Goal: Task Accomplishment & Management: Use online tool/utility

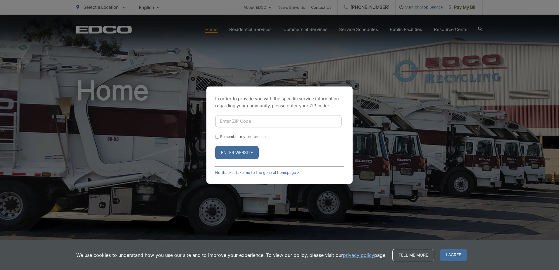
click at [258, 124] on input "Enter ZIP Code" at bounding box center [278, 121] width 126 height 12
type input "92114"
click at [215, 146] on button "Enter Website" at bounding box center [237, 152] width 44 height 13
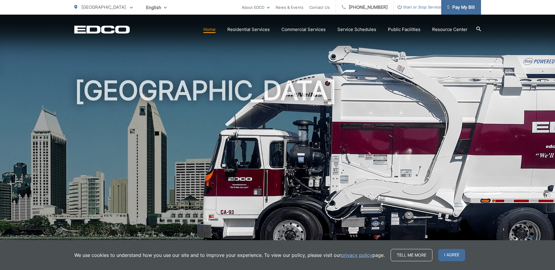
click at [459, 8] on span "Pay My Bill" at bounding box center [461, 7] width 28 height 7
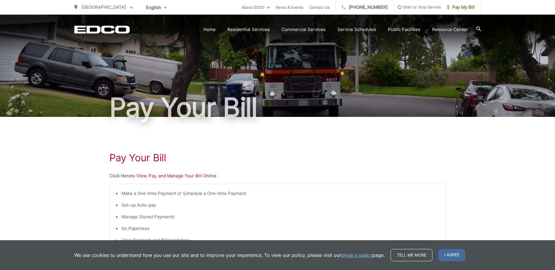
click at [128, 176] on link "Click Here" at bounding box center [120, 176] width 22 height 7
